Goal: Task Accomplishment & Management: Manage account settings

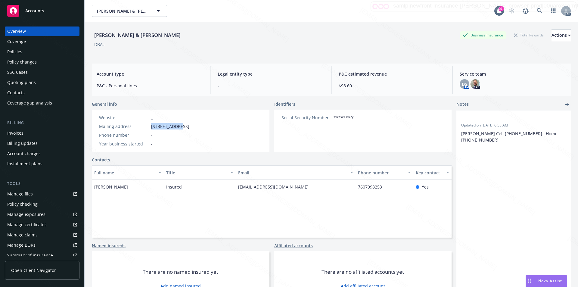
drag, startPoint x: 151, startPoint y: 126, endPoint x: 180, endPoint y: 125, distance: 28.9
click at [180, 125] on span "11 Granada Dr, Rancho Mirage, CA, 92270" at bounding box center [170, 126] width 38 height 6
copy span "11 Granada Dr"
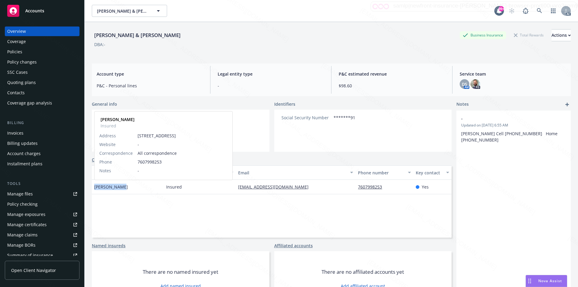
drag, startPoint x: 124, startPoint y: 188, endPoint x: 94, endPoint y: 188, distance: 29.8
click at [94, 188] on div "Russell Owen Russell Owen Insured Address 11 Granada Dr Rancho Mirage, CA 92270…" at bounding box center [128, 187] width 72 height 14
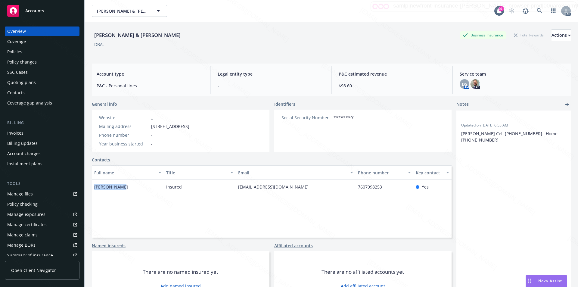
copy span "Russell Owen"
click at [537, 10] on icon at bounding box center [539, 10] width 5 height 5
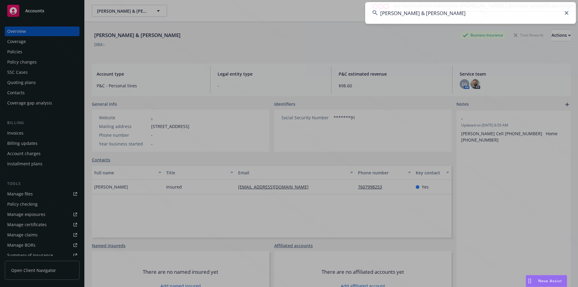
type input "[PERSON_NAME] & [PERSON_NAME]"
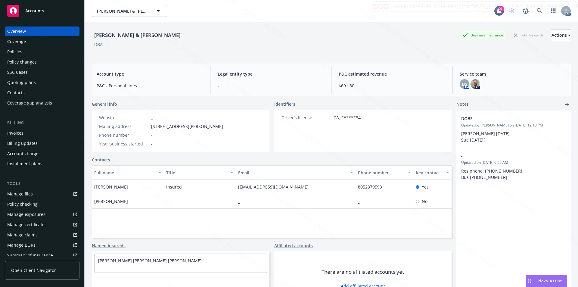
click at [19, 53] on div "Policies" at bounding box center [14, 52] width 15 height 10
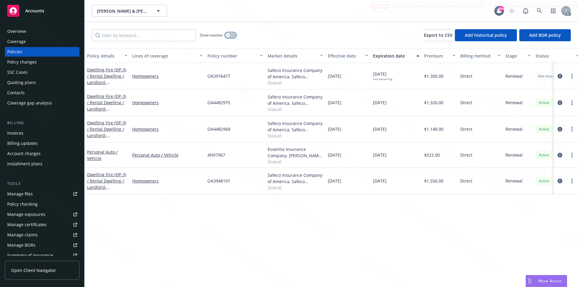
click at [229, 36] on div "button" at bounding box center [228, 35] width 4 height 4
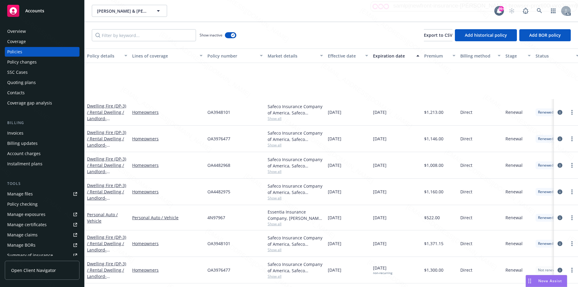
scroll to position [722, 0]
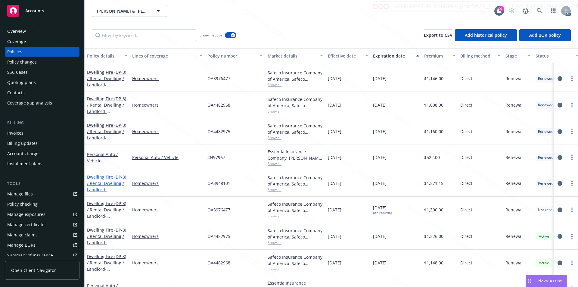
click at [113, 183] on link "Dwelling Fire (DP-3) / Rental Dwelling / Landlord - 132 ESCONDIDO WAY SHANDON, …" at bounding box center [106, 186] width 39 height 25
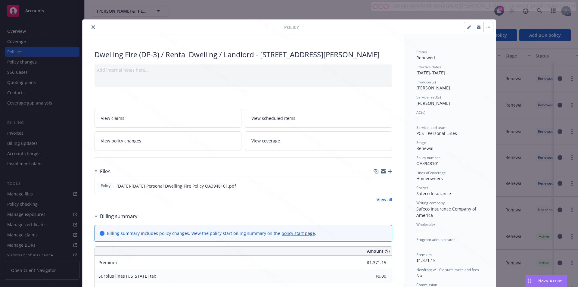
click at [382, 203] on link "View all" at bounding box center [384, 199] width 16 height 6
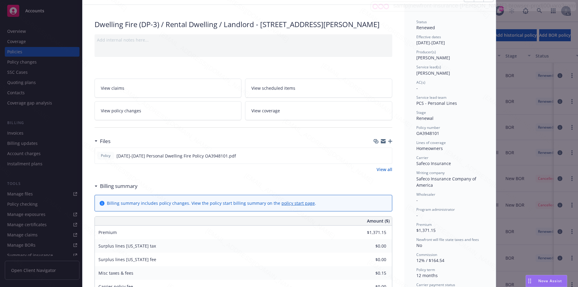
scroll to position [60, 0]
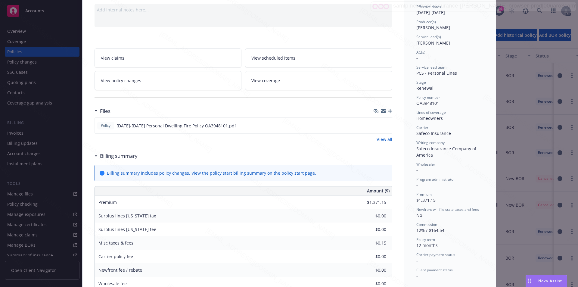
click at [378, 142] on link "View all" at bounding box center [384, 139] width 16 height 6
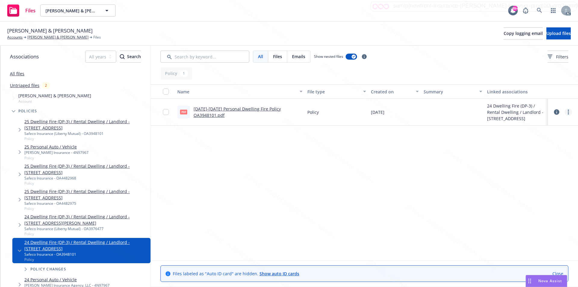
click at [567, 113] on link "more" at bounding box center [568, 111] width 7 height 7
click at [548, 135] on link "Download" at bounding box center [542, 136] width 60 height 12
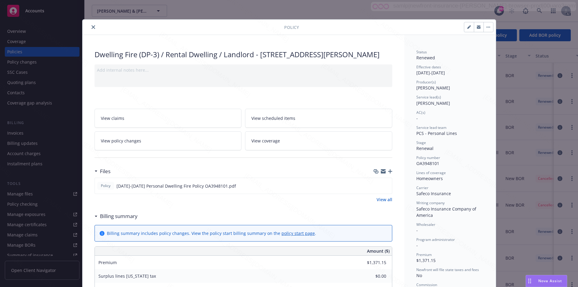
click at [488, 28] on button "button" at bounding box center [488, 27] width 10 height 10
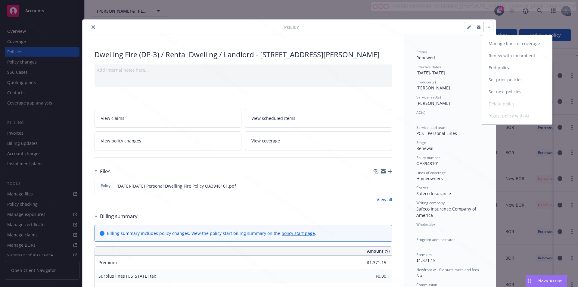
click at [505, 69] on link "End policy" at bounding box center [516, 68] width 71 height 12
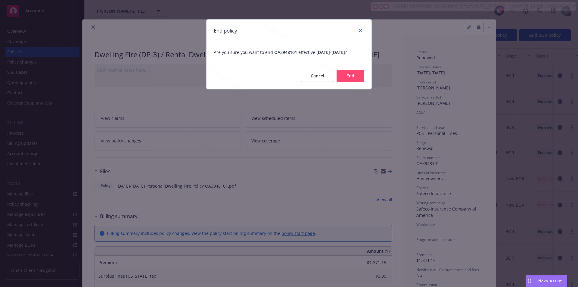
click at [348, 82] on button "End" at bounding box center [350, 76] width 28 height 12
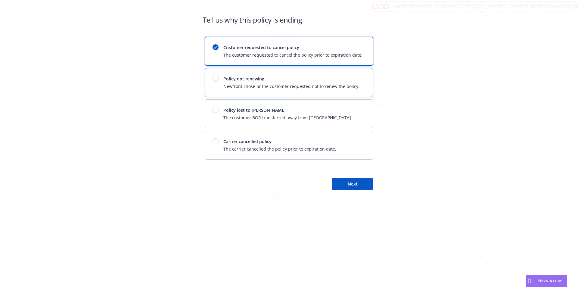
click at [348, 84] on span "Newfront chose or the customer requested not to renew the policy." at bounding box center [291, 86] width 136 height 6
click at [352, 185] on span "Next" at bounding box center [353, 184] width 10 height 6
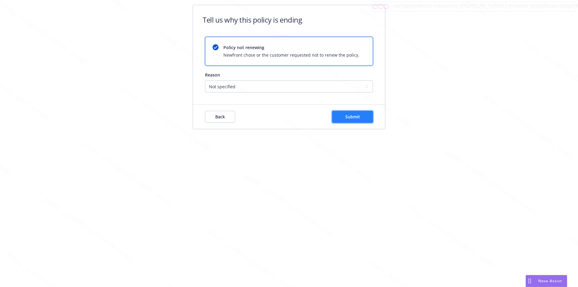
click at [364, 115] on button "Submit" at bounding box center [352, 117] width 41 height 12
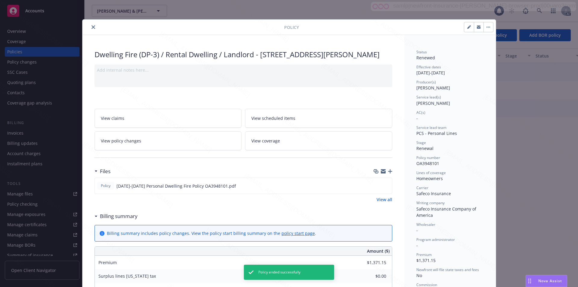
scroll to position [18, 0]
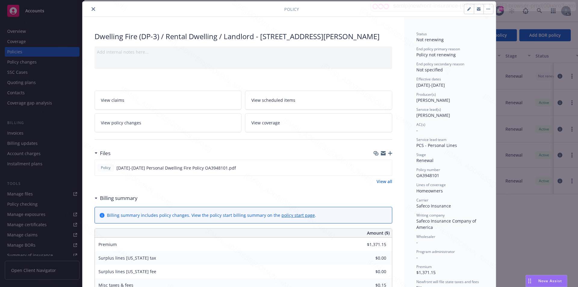
click at [91, 9] on icon "close" at bounding box center [93, 9] width 4 height 4
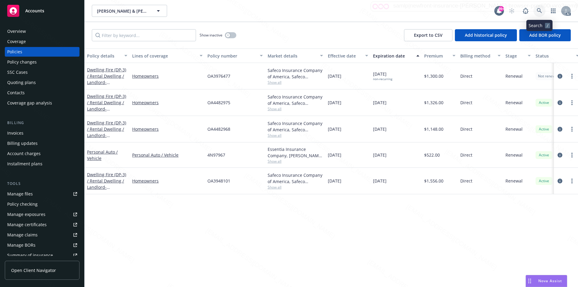
click at [538, 11] on icon at bounding box center [539, 10] width 5 height 5
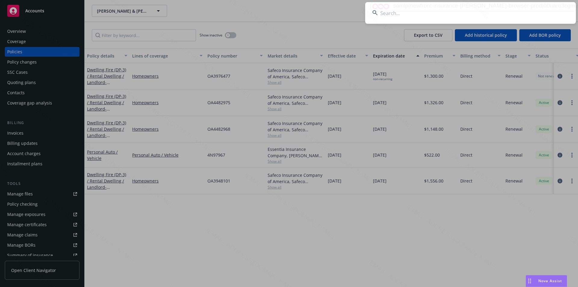
type input "[PERSON_NAME]"
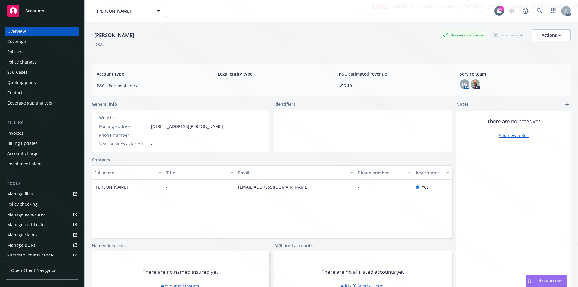
click at [29, 52] on div "Policies" at bounding box center [42, 52] width 70 height 10
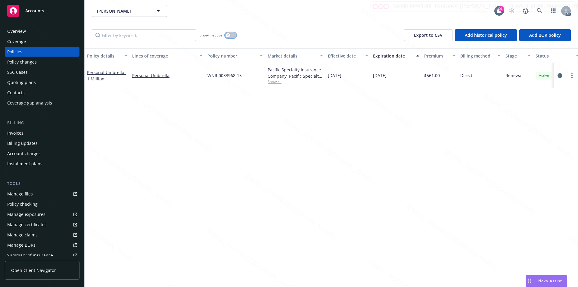
click at [226, 35] on div "button" at bounding box center [228, 35] width 4 height 4
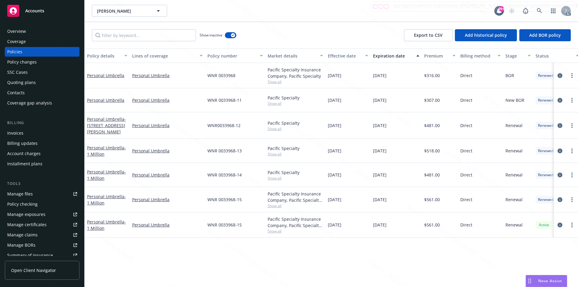
click at [317, 18] on div "Van Orden, Kenneth Van Orden, Kenneth 99+ AC" at bounding box center [331, 11] width 493 height 22
click at [100, 195] on link "Personal Umbrella - 1 Million" at bounding box center [106, 200] width 39 height 12
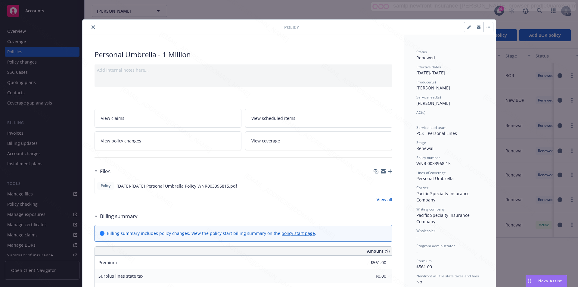
click at [380, 198] on link "View all" at bounding box center [384, 199] width 16 height 6
click at [440, 165] on span "WNR 0033968-15" at bounding box center [433, 163] width 34 height 6
drag, startPoint x: 442, startPoint y: 164, endPoint x: 414, endPoint y: 164, distance: 28.0
click at [416, 164] on div "Policy number WNR 0033968-15" at bounding box center [449, 160] width 67 height 11
copy span "WNR 0033968-15"
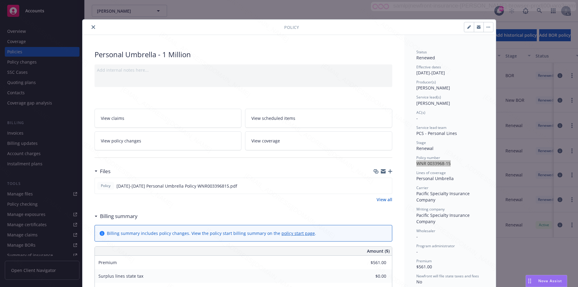
scroll to position [60, 0]
